Goal: Task Accomplishment & Management: Manage account settings

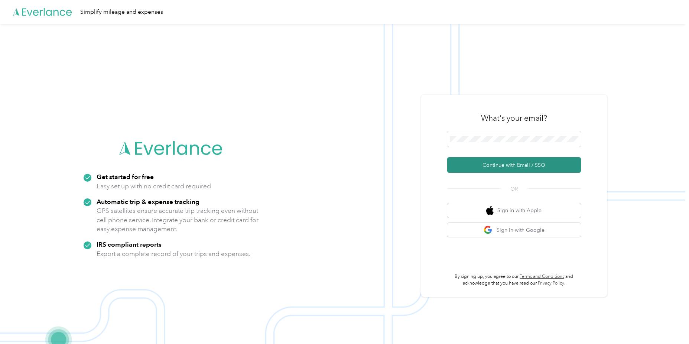
click at [522, 165] on button "Continue with Email / SSO" at bounding box center [514, 165] width 134 height 16
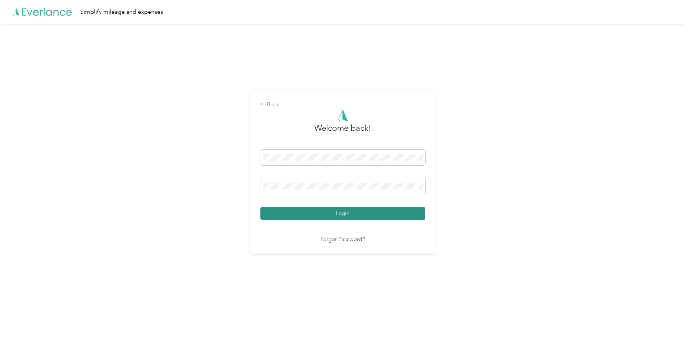
click at [328, 219] on button "Login" at bounding box center [342, 213] width 165 height 13
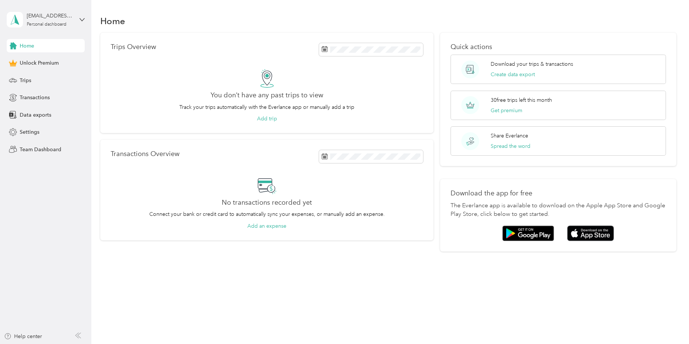
click at [189, 319] on div "Home Trips Overview You don’t have any past trips to view Track your trips auto…" at bounding box center [388, 172] width 594 height 344
click at [36, 113] on span "Data exports" at bounding box center [36, 115] width 32 height 8
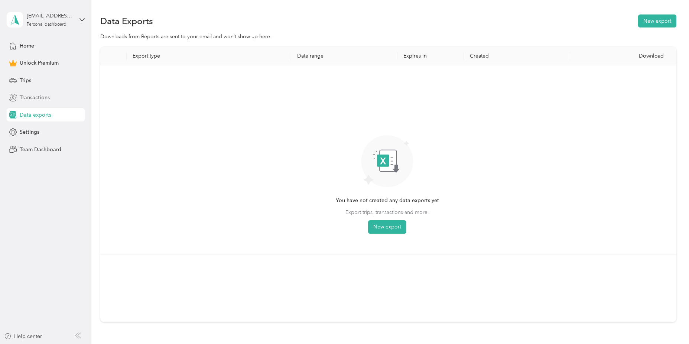
click at [28, 99] on span "Transactions" at bounding box center [35, 98] width 30 height 8
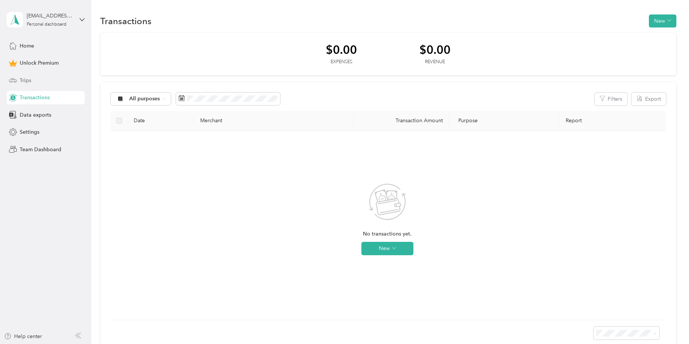
click at [23, 80] on span "Trips" at bounding box center [26, 81] width 12 height 8
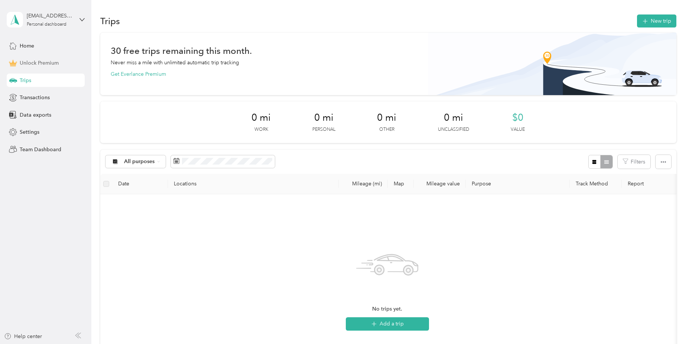
click at [29, 62] on span "Unlock Premium" at bounding box center [39, 63] width 39 height 8
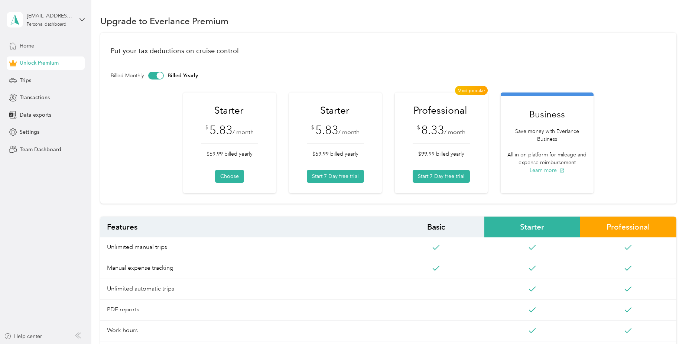
click at [30, 46] on span "Home" at bounding box center [27, 46] width 14 height 8
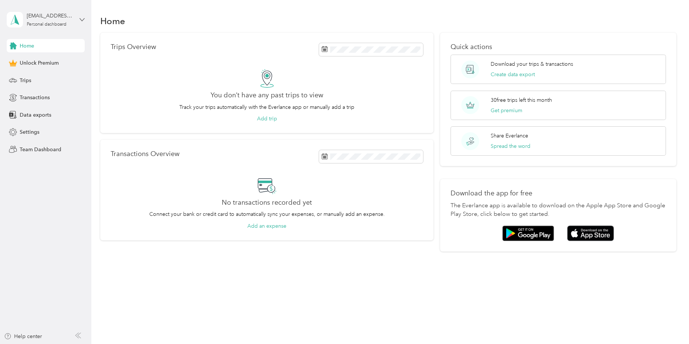
click at [84, 19] on icon at bounding box center [82, 19] width 4 height 3
click at [34, 60] on div "Log out" at bounding box center [27, 57] width 29 height 8
